Goal: Task Accomplishment & Management: Complete application form

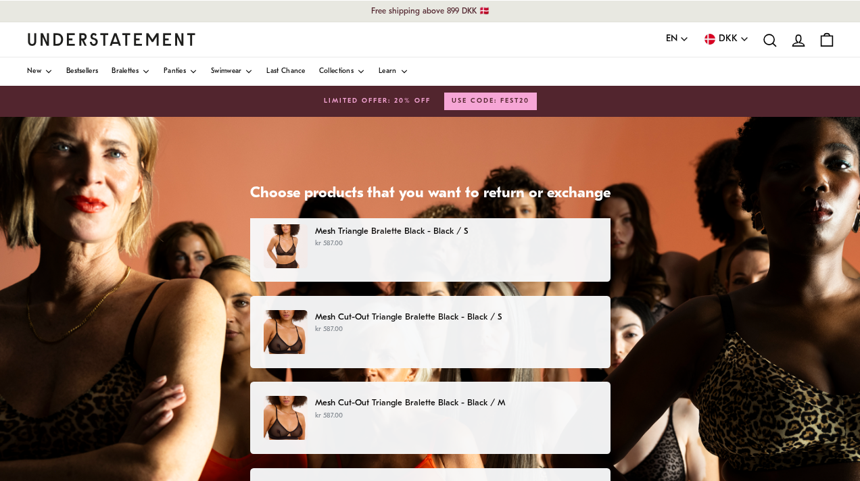
scroll to position [11, 0]
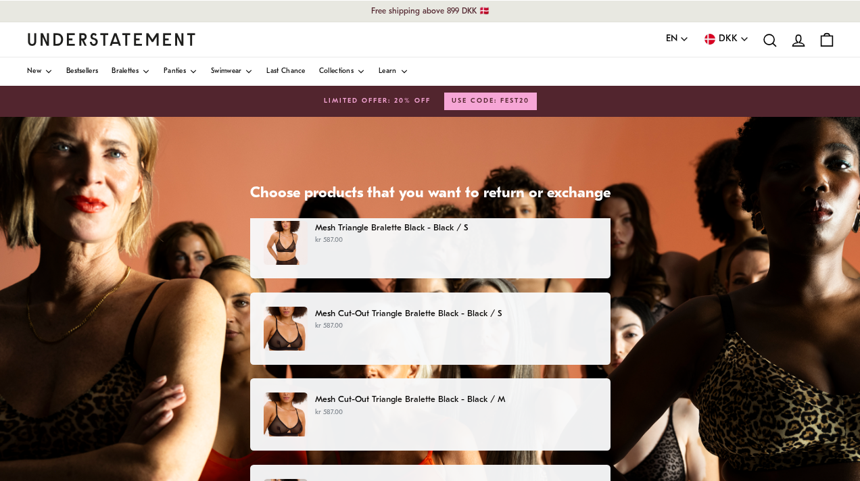
click at [316, 247] on div "Mesh Triangle Bralette Black - Black / S kr 587.00" at bounding box center [430, 243] width 332 height 44
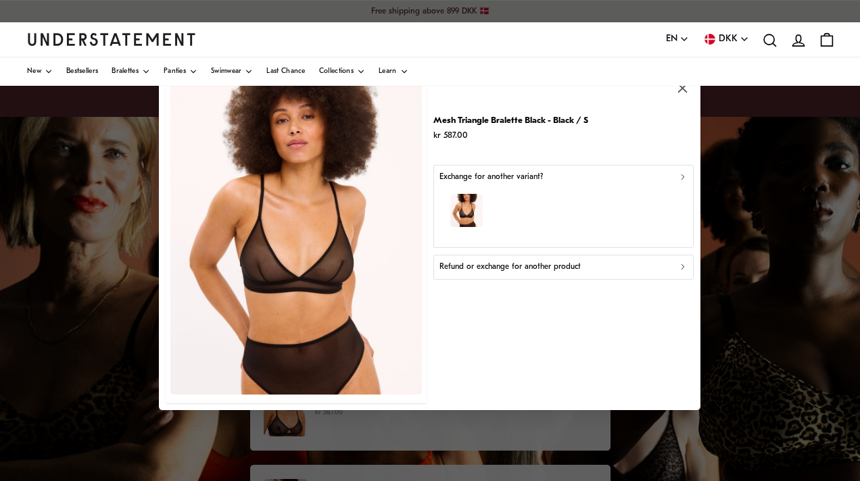
click at [528, 266] on p "Refund or exchange for another product" at bounding box center [509, 267] width 141 height 13
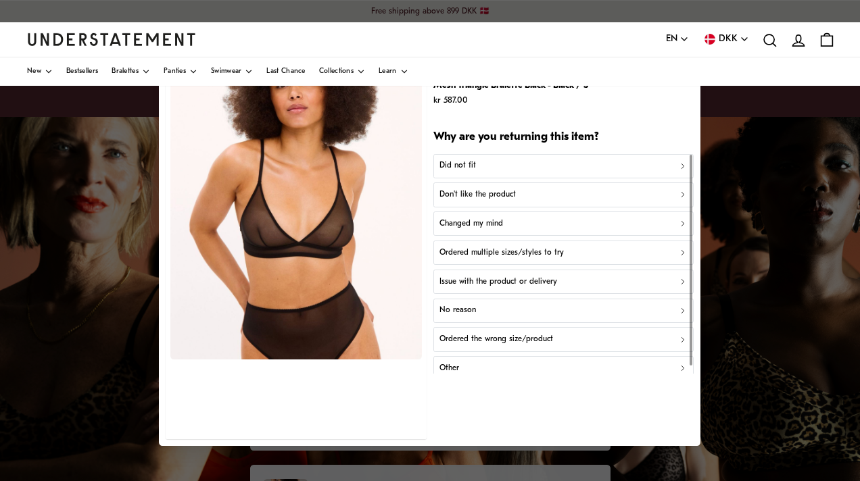
click at [507, 252] on p "Ordered multiple sizes/styles to try" at bounding box center [501, 253] width 124 height 13
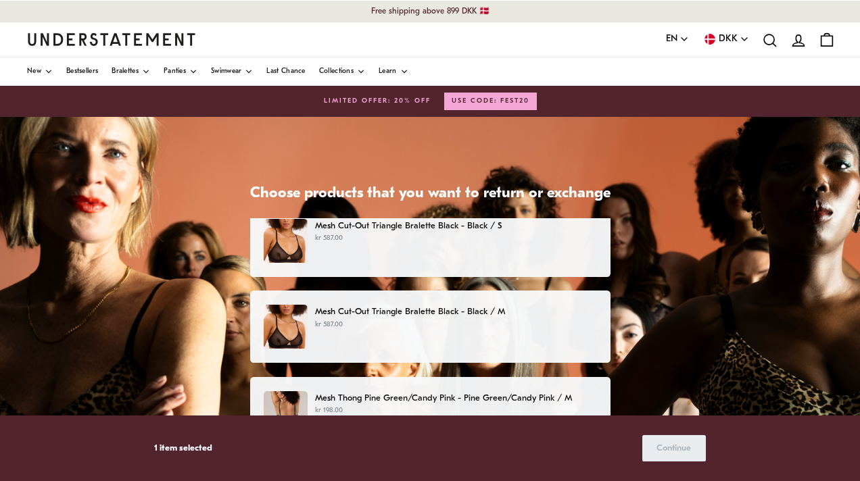
scroll to position [101, 0]
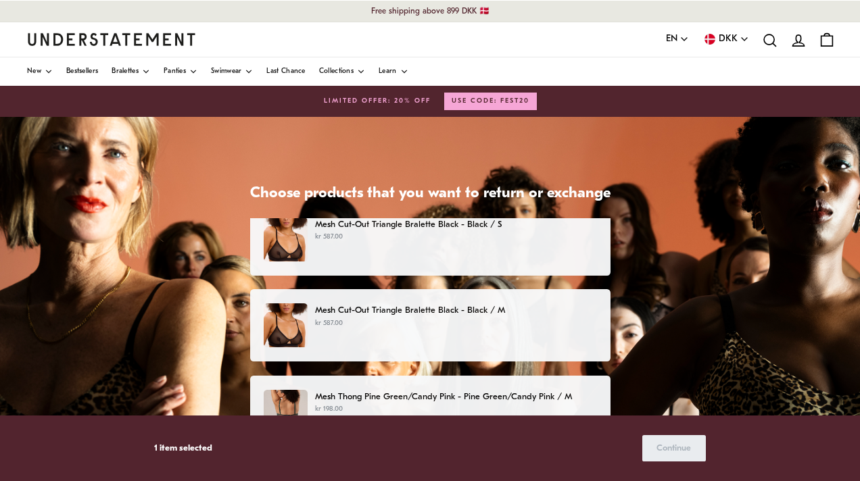
click at [483, 232] on p "kr 587.00" at bounding box center [455, 237] width 281 height 11
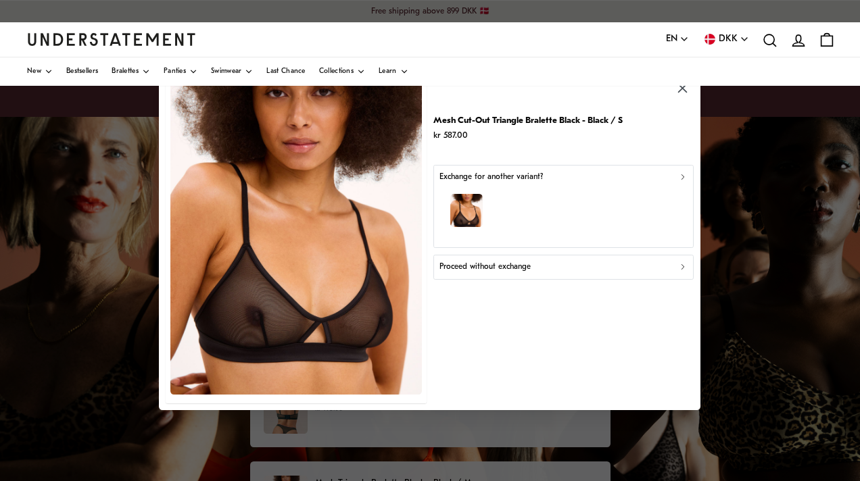
click at [498, 266] on p "Proceed without exchange" at bounding box center [484, 267] width 91 height 13
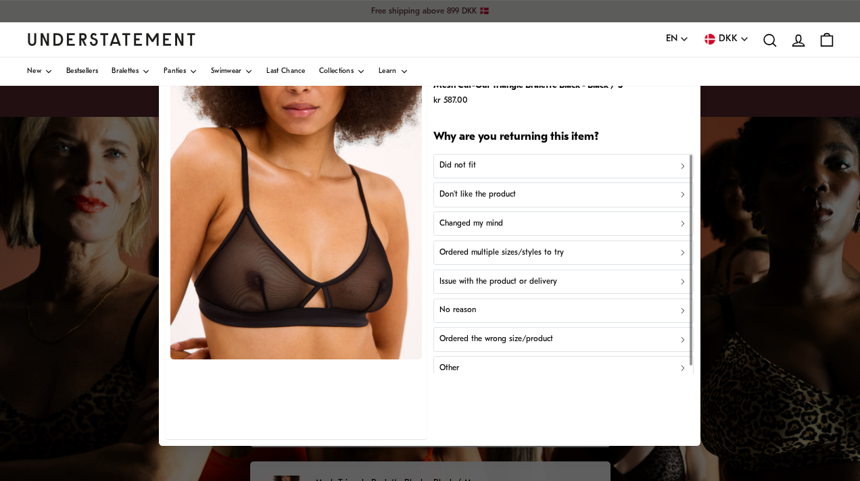
click at [497, 257] on p "Ordered multiple sizes/styles to try" at bounding box center [501, 253] width 124 height 13
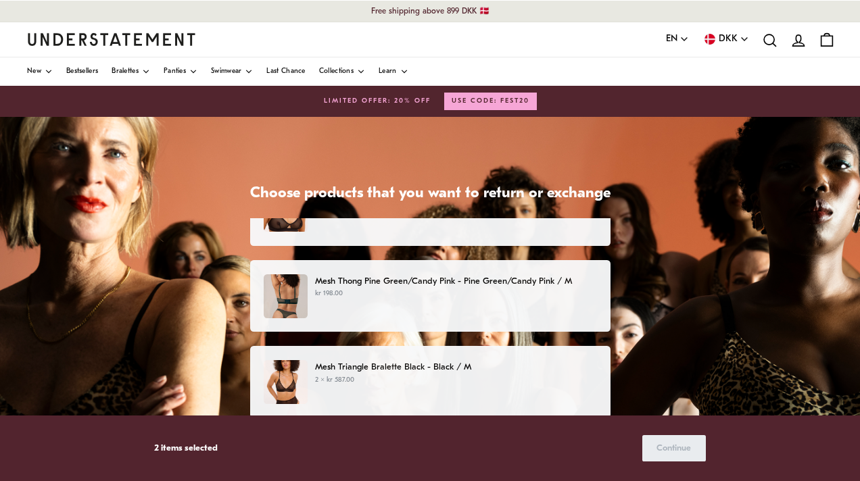
scroll to position [221, 0]
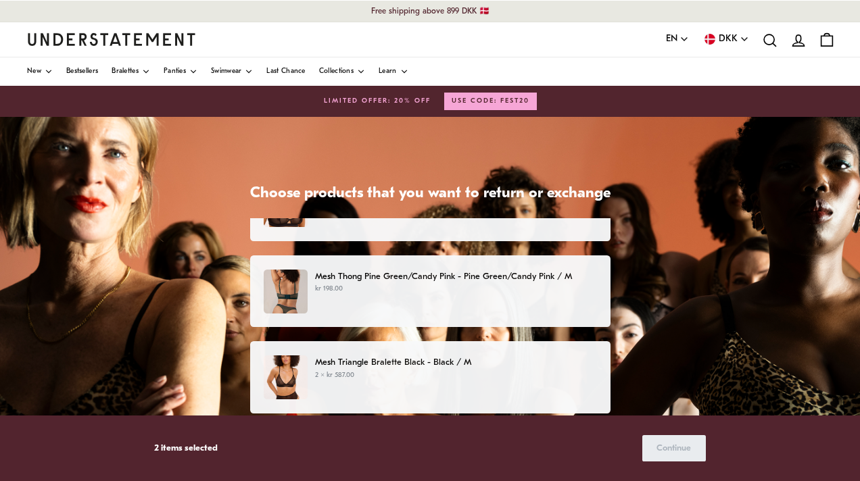
click at [492, 284] on p "kr 198.00" at bounding box center [455, 289] width 281 height 11
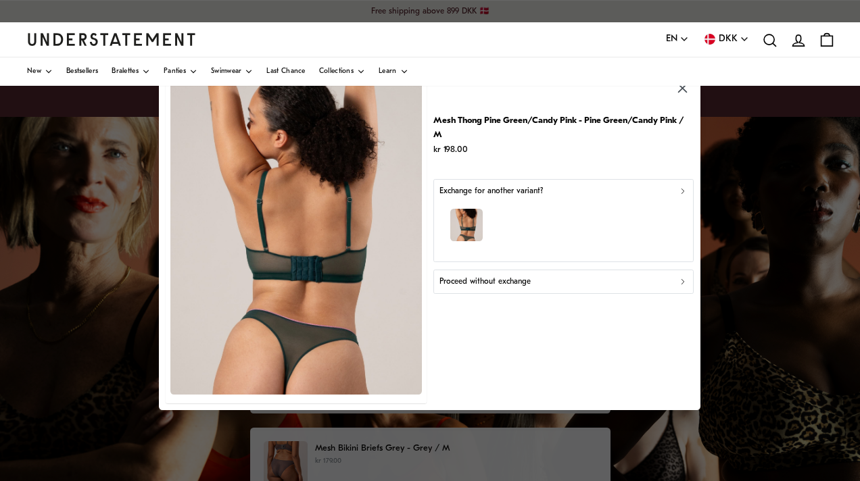
click at [525, 281] on p "Proceed without exchange" at bounding box center [484, 282] width 91 height 13
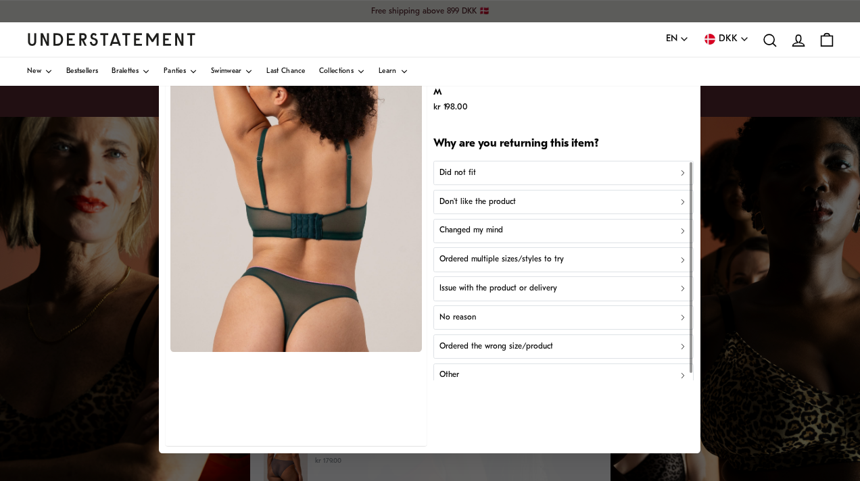
click at [483, 207] on p "Don't like the product" at bounding box center [477, 202] width 76 height 13
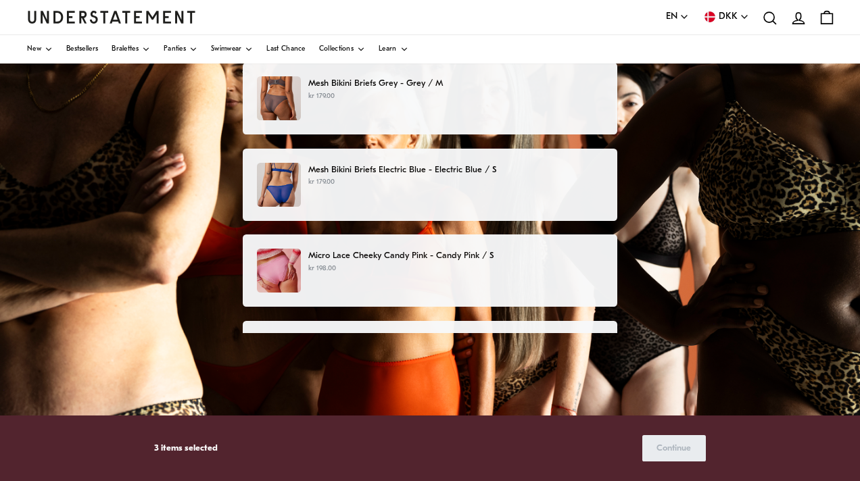
scroll to position [356, 0]
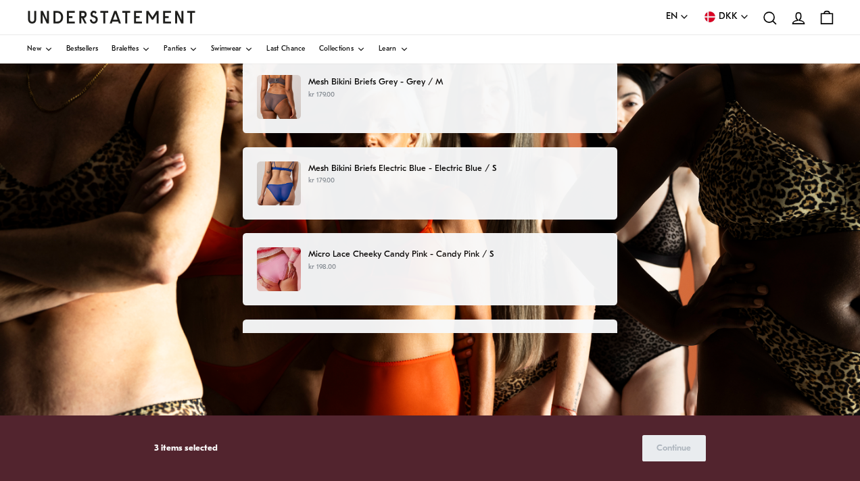
click at [471, 265] on p "kr 198.00" at bounding box center [455, 267] width 295 height 11
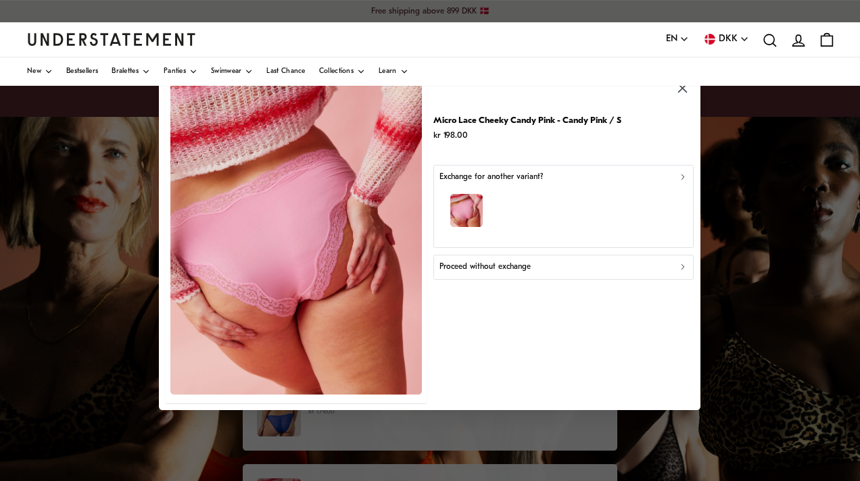
click at [491, 272] on p "Proceed without exchange" at bounding box center [484, 267] width 91 height 13
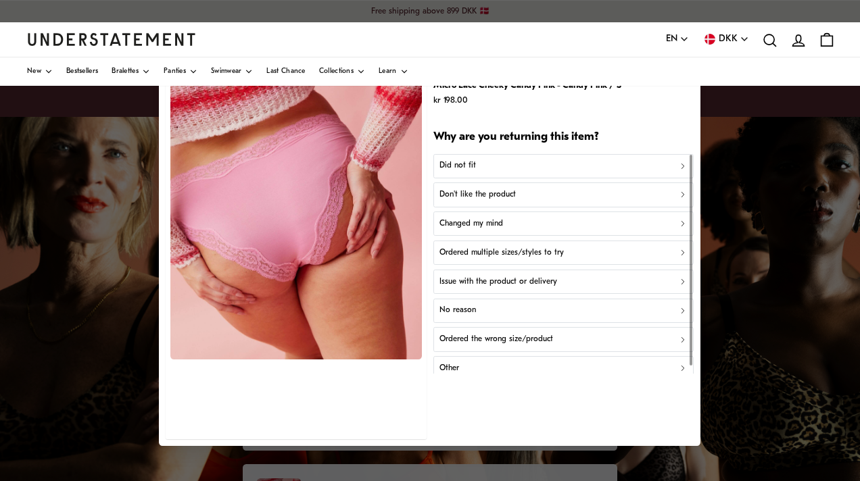
click at [472, 202] on button "Don't like the product" at bounding box center [563, 194] width 260 height 24
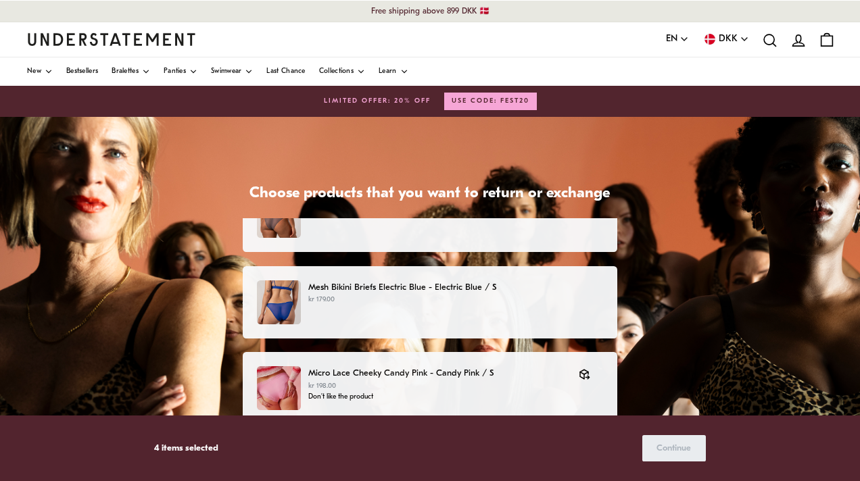
scroll to position [469, 0]
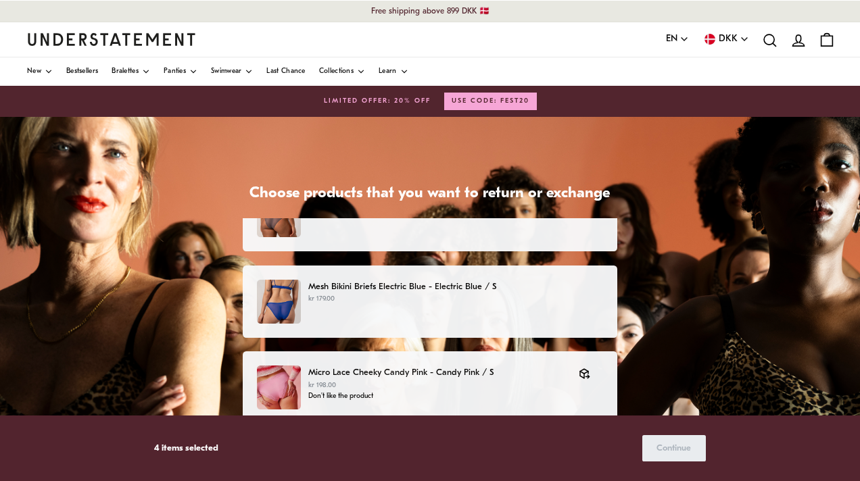
click at [480, 305] on p "kr 179.00" at bounding box center [455, 299] width 295 height 11
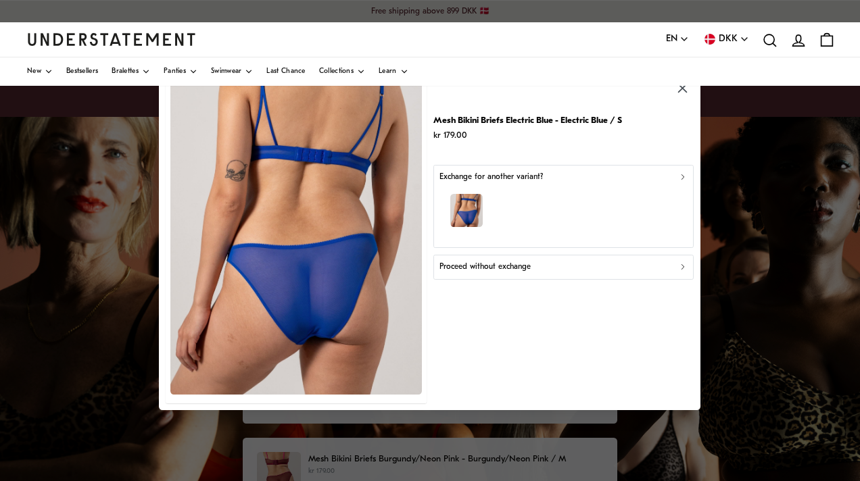
click at [478, 265] on p "Proceed without exchange" at bounding box center [484, 267] width 91 height 13
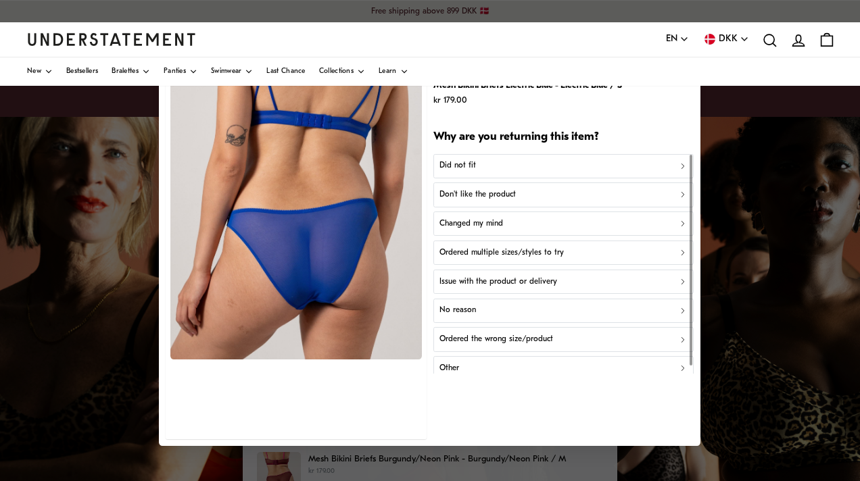
click at [453, 164] on p "Did not fit" at bounding box center [457, 165] width 36 height 13
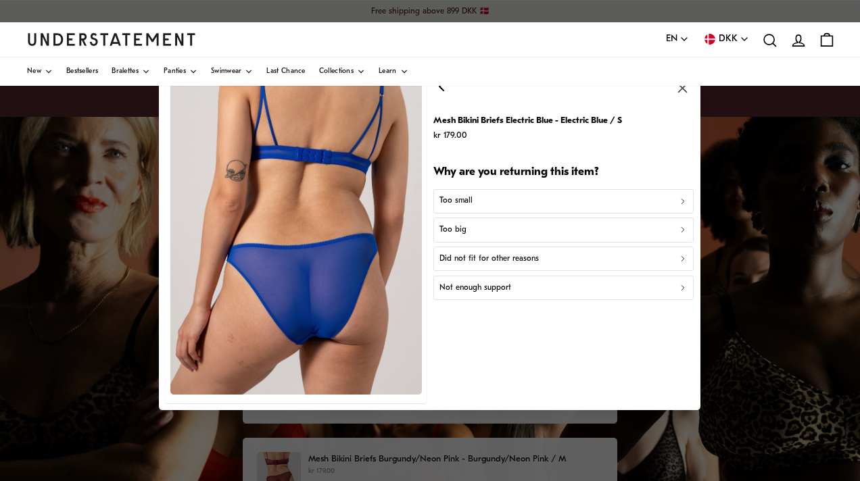
click at [474, 192] on button "Too small" at bounding box center [563, 201] width 260 height 24
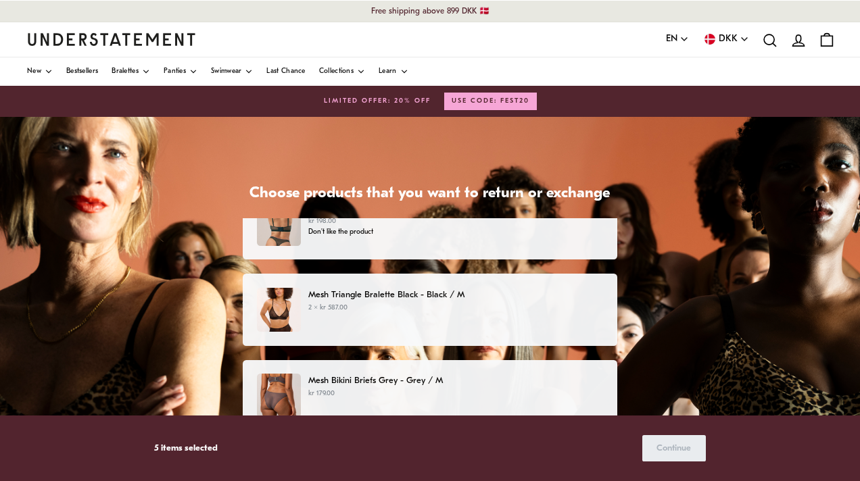
scroll to position [243, 0]
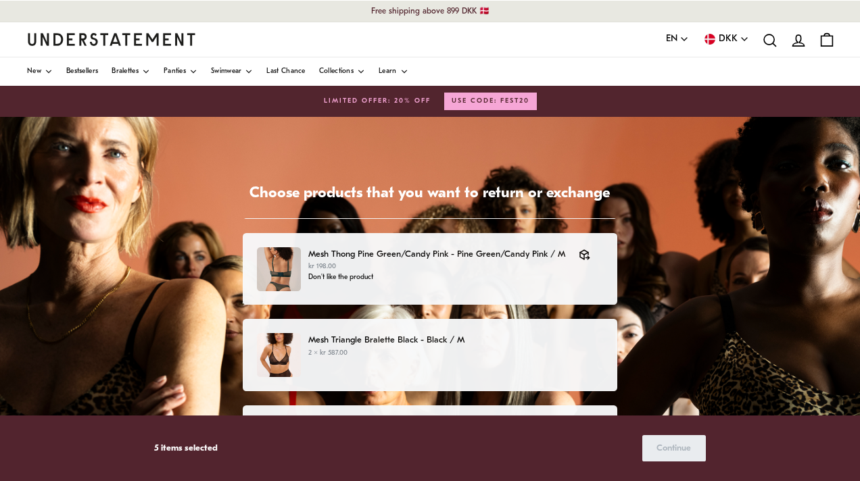
click at [433, 355] on p "2 × kr 587.00" at bounding box center [455, 353] width 295 height 11
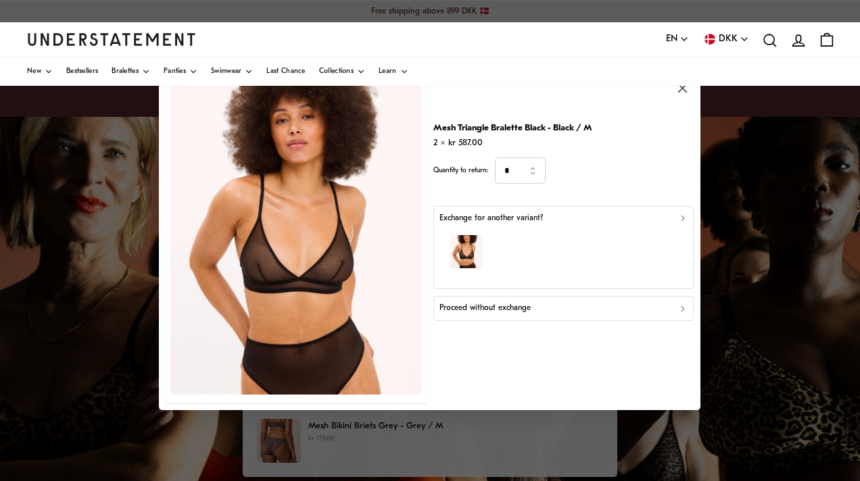
click at [685, 91] on icon "button" at bounding box center [682, 88] width 9 height 9
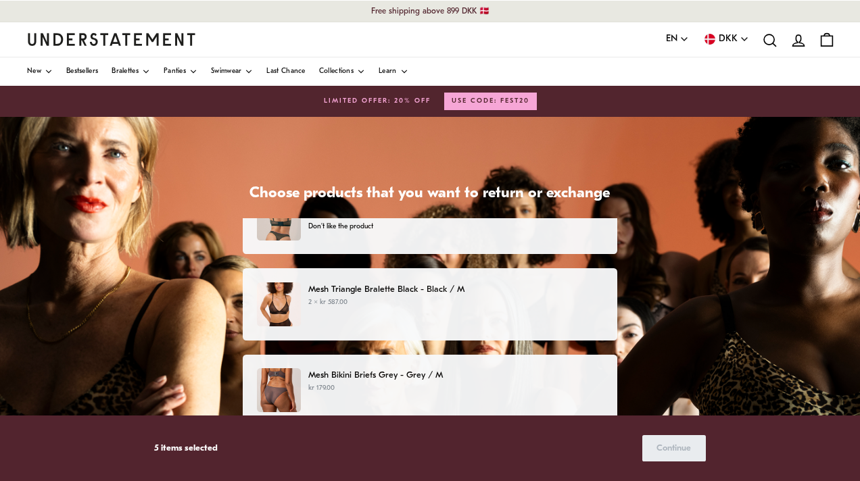
scroll to position [295, 0]
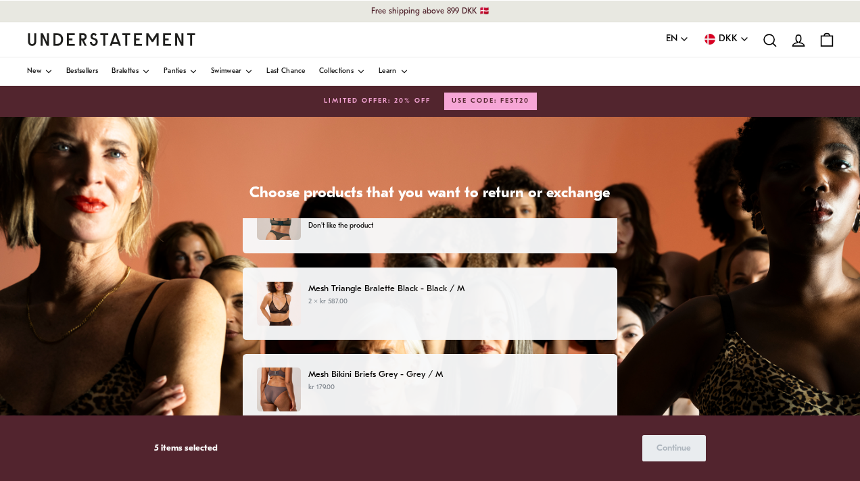
click at [445, 302] on p "2 × kr 587.00" at bounding box center [455, 302] width 295 height 11
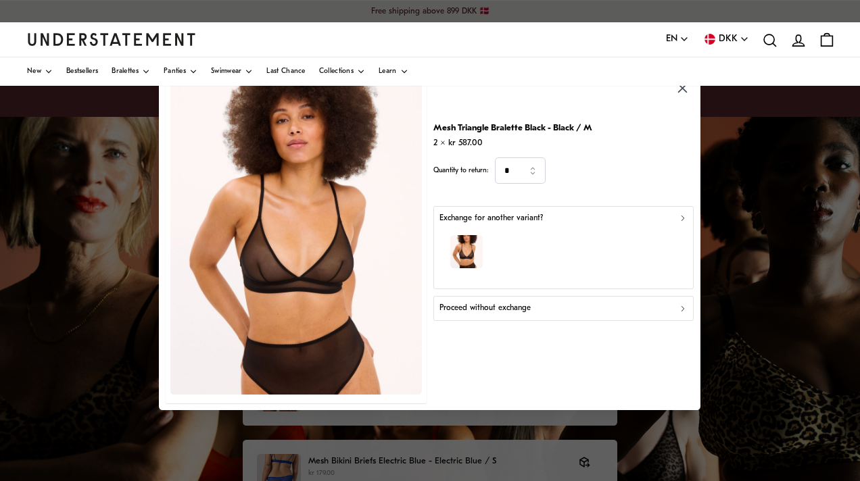
click at [504, 308] on p "Proceed without exchange" at bounding box center [484, 309] width 91 height 13
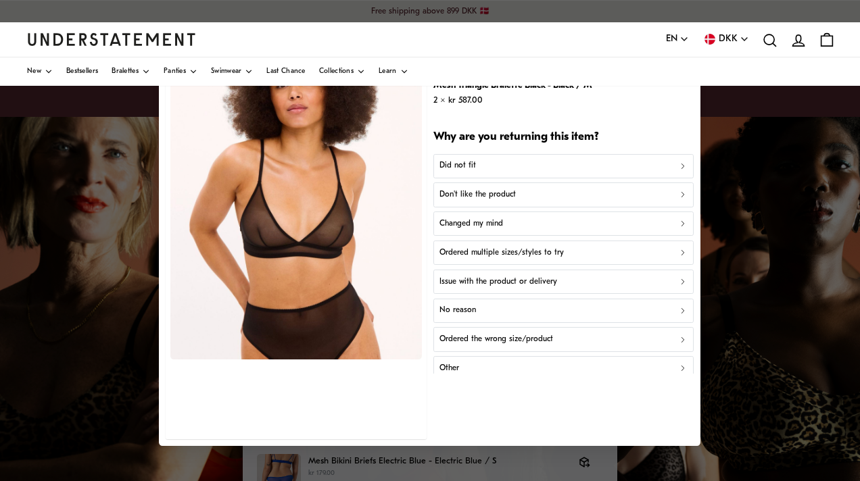
click at [93, 170] on div at bounding box center [430, 240] width 860 height 481
click at [117, 181] on div at bounding box center [430, 240] width 860 height 481
click at [467, 192] on p "Don't like the product" at bounding box center [477, 195] width 76 height 13
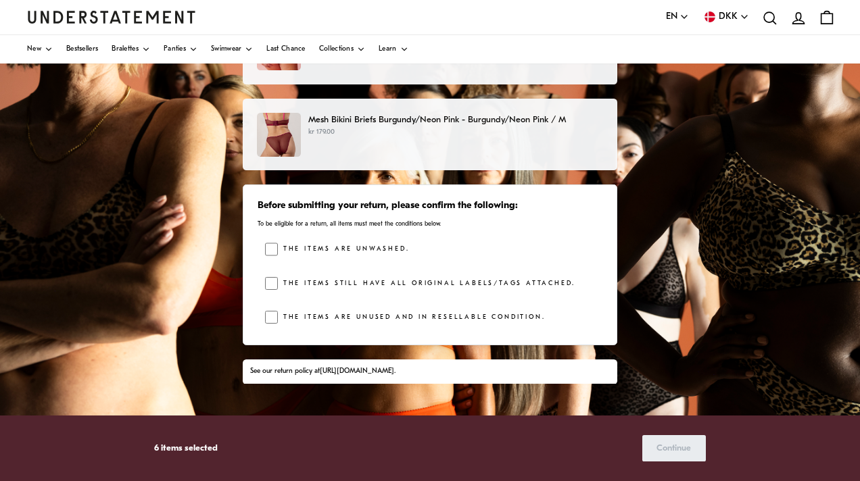
scroll to position [186, 0]
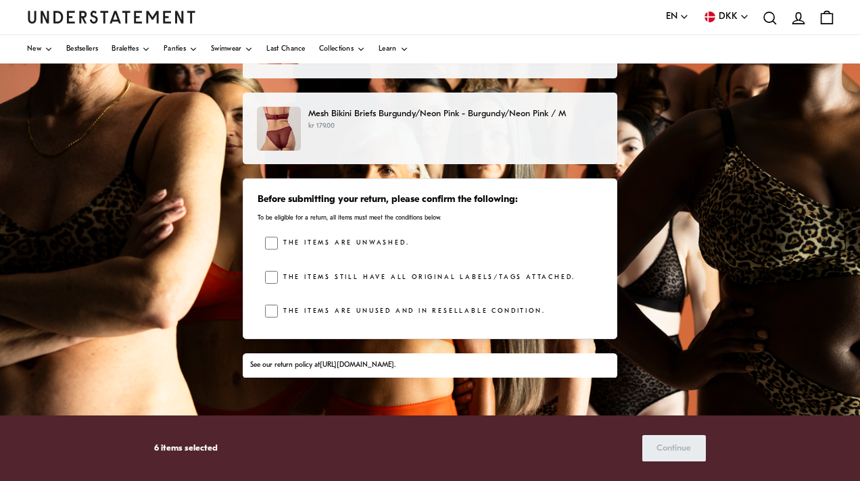
click at [372, 243] on label "The items are unwashed." at bounding box center [343, 244] width 131 height 14
click at [382, 275] on label "The items still have all original labels/tags attached." at bounding box center [426, 278] width 297 height 14
click at [391, 305] on label "The items are unused and in resellable condition." at bounding box center [411, 312] width 267 height 14
click at [656, 443] on span "Continue" at bounding box center [673, 448] width 34 height 25
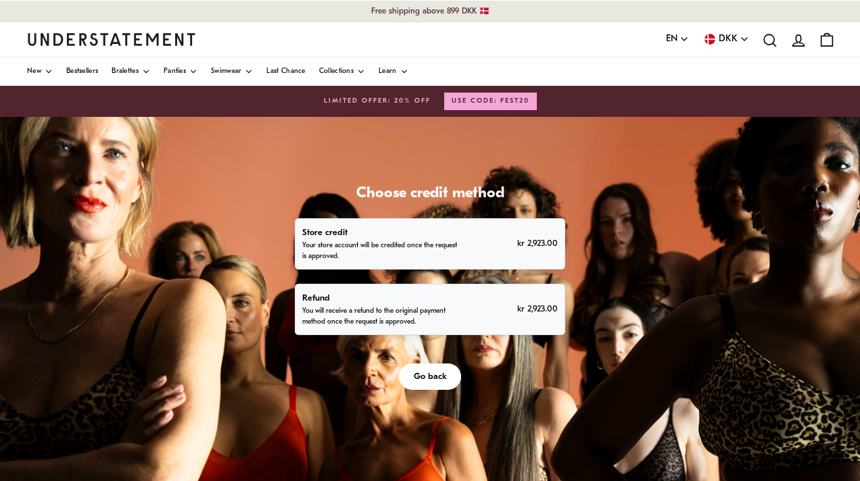
click at [377, 298] on p "Refund" at bounding box center [381, 298] width 158 height 14
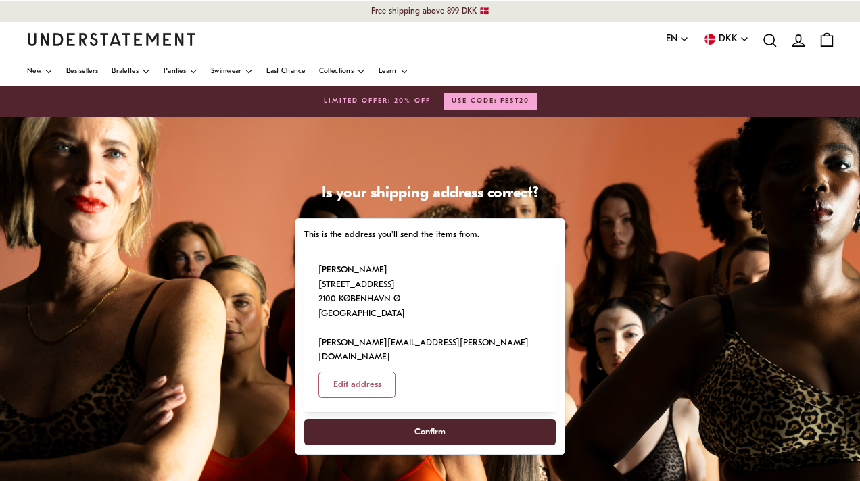
click at [420, 420] on span "Confirm" at bounding box center [429, 432] width 31 height 25
select select "**"
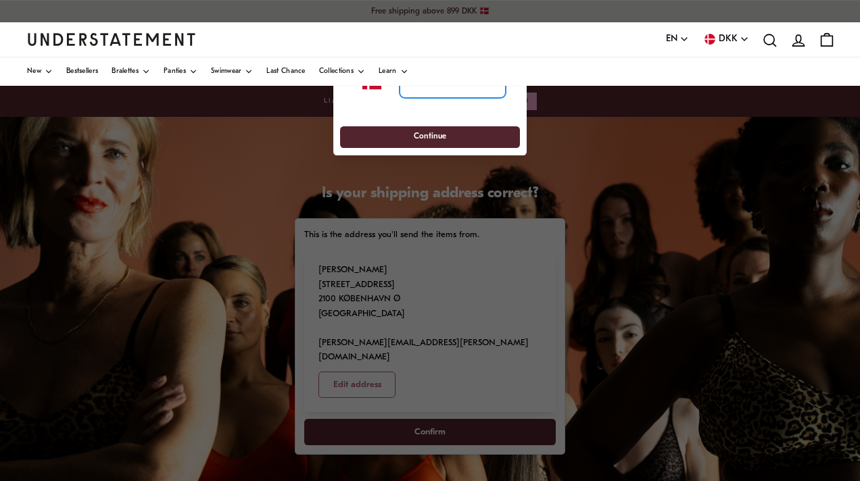
click at [430, 90] on input "tel" at bounding box center [452, 83] width 106 height 30
click at [445, 132] on span "Continue" at bounding box center [429, 136] width 155 height 21
click at [462, 91] on input "**********" at bounding box center [452, 83] width 106 height 30
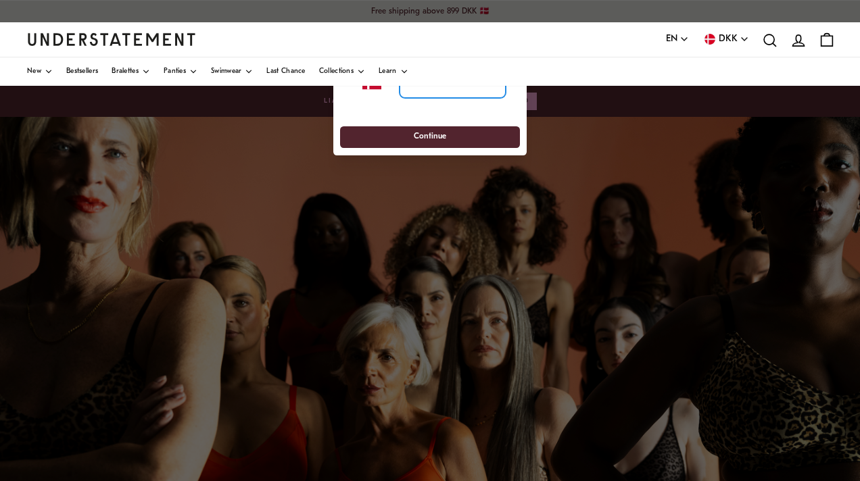
type input "********"
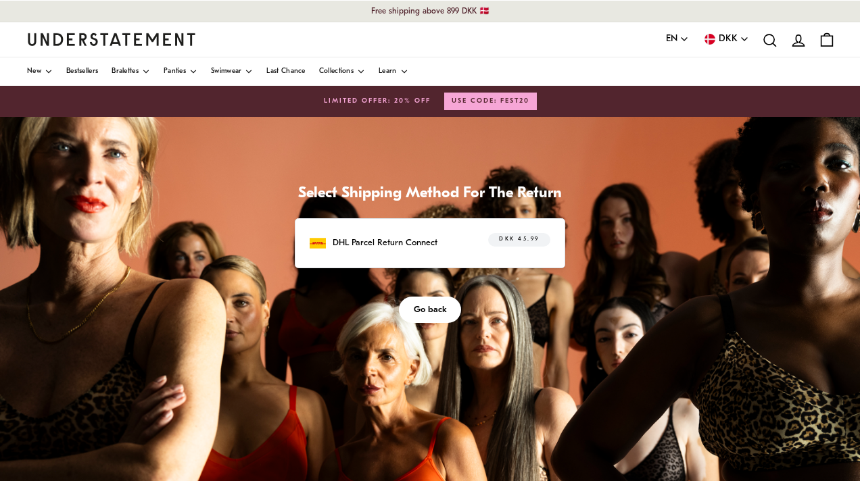
click at [434, 229] on div "DHL Parcel Return Connect DKK 45.99" at bounding box center [430, 243] width 270 height 50
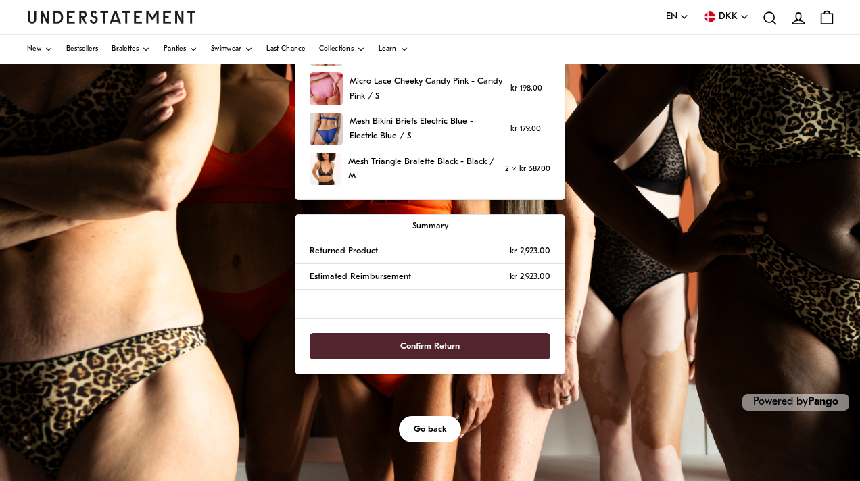
scroll to position [312, 0]
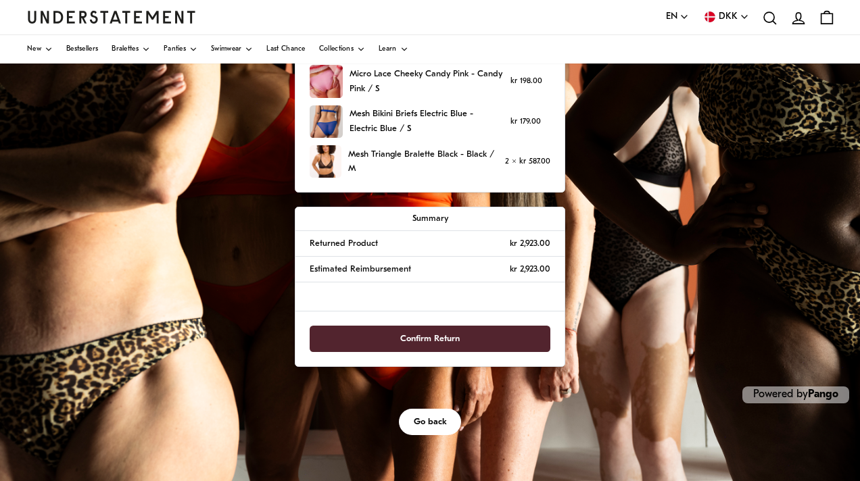
click at [450, 331] on span "Confirm Return" at bounding box center [429, 338] width 59 height 25
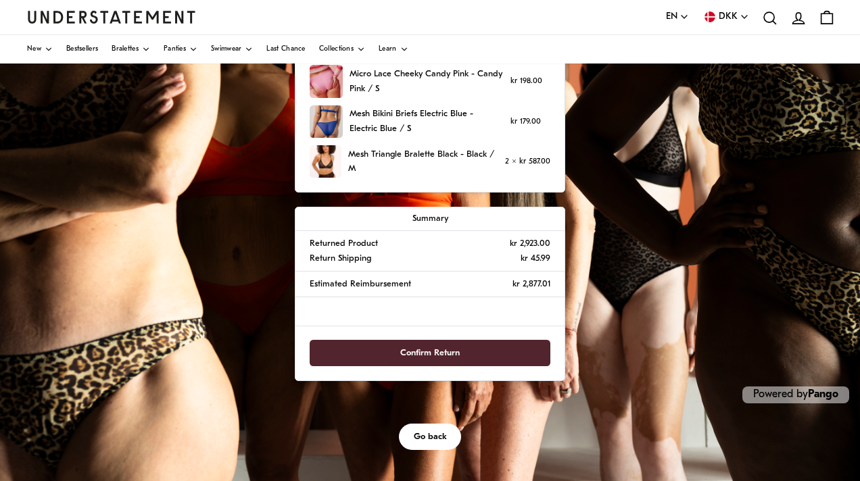
click at [451, 349] on span "Confirm Return" at bounding box center [429, 353] width 59 height 25
